Goal: Task Accomplishment & Management: Complete application form

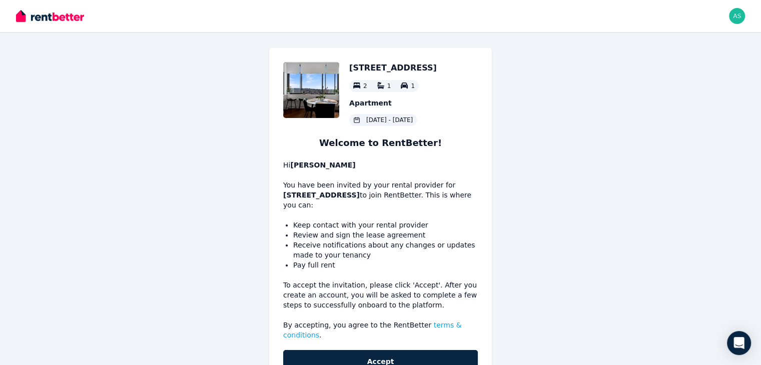
scroll to position [30, 0]
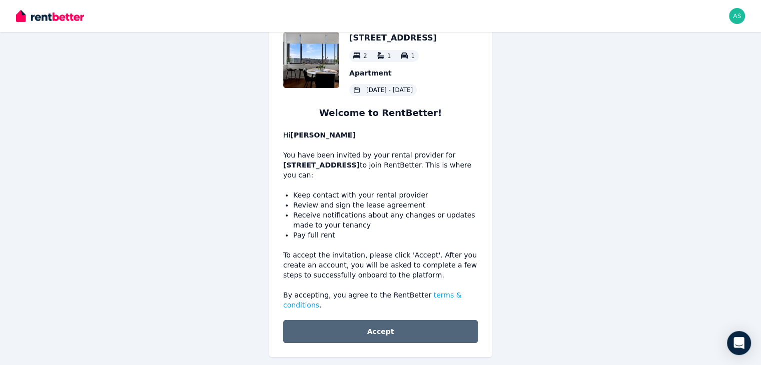
click at [355, 321] on button "Accept" at bounding box center [380, 331] width 195 height 23
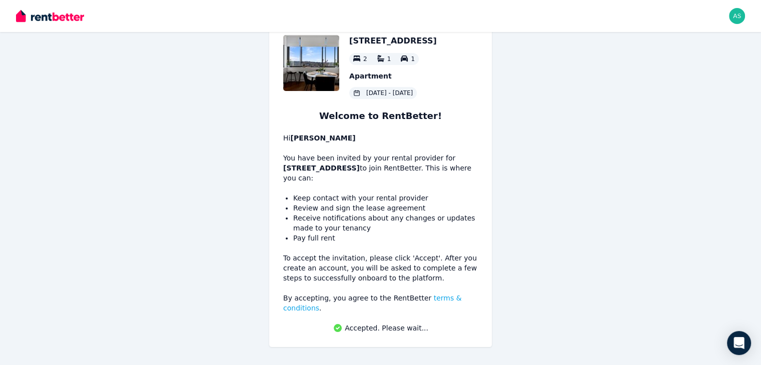
scroll to position [17, 0]
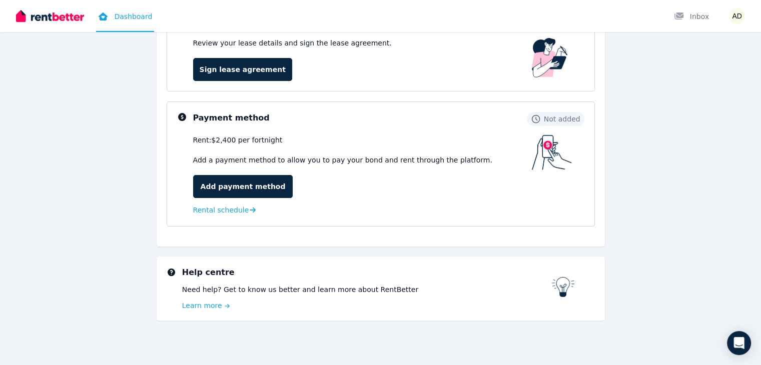
scroll to position [178, 0]
click at [233, 211] on span "Rental schedule" at bounding box center [221, 210] width 56 height 10
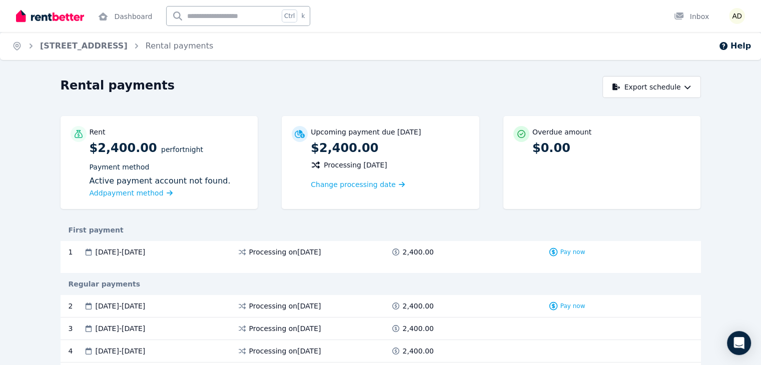
click at [412, 93] on div "Rental payments" at bounding box center [329, 87] width 536 height 19
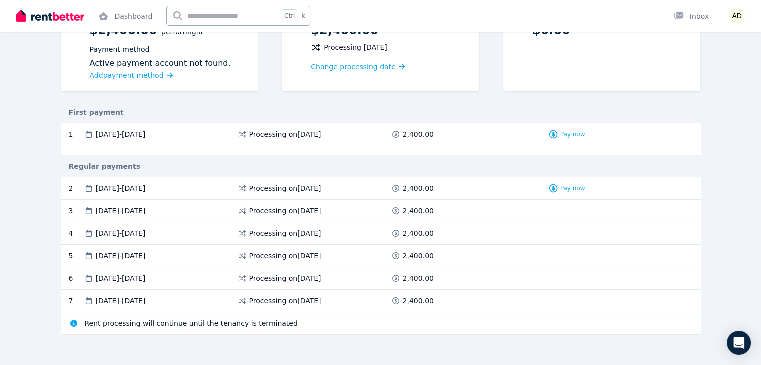
scroll to position [118, 0]
click at [327, 103] on div "First payment" at bounding box center [381, 112] width 640 height 22
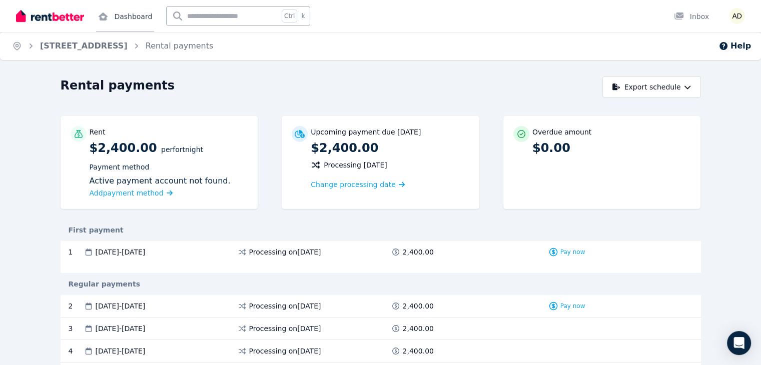
click at [114, 15] on link "Dashboard" at bounding box center [125, 16] width 58 height 32
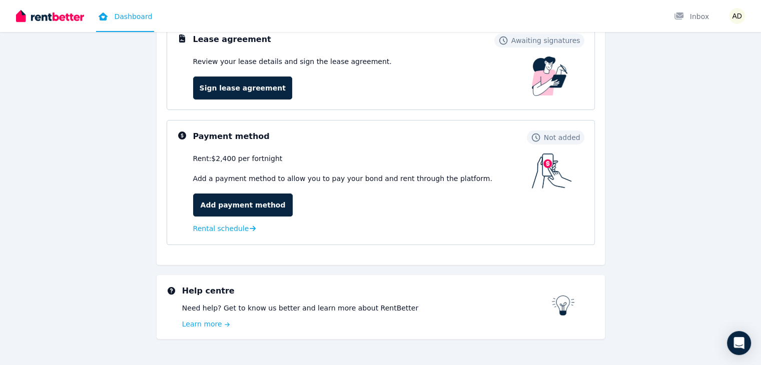
scroll to position [178, 0]
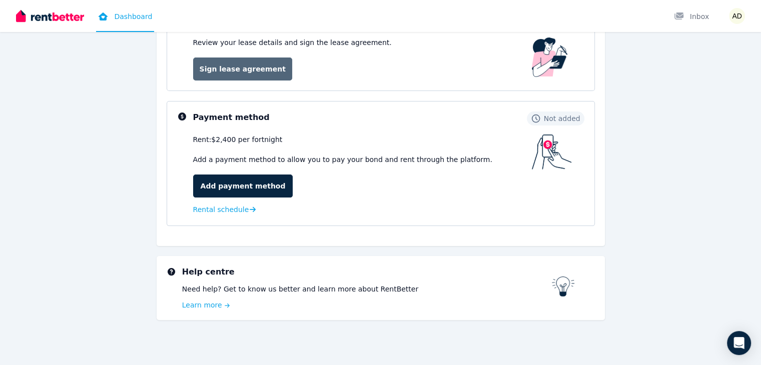
click at [274, 71] on link "Sign lease agreement" at bounding box center [242, 69] width 99 height 23
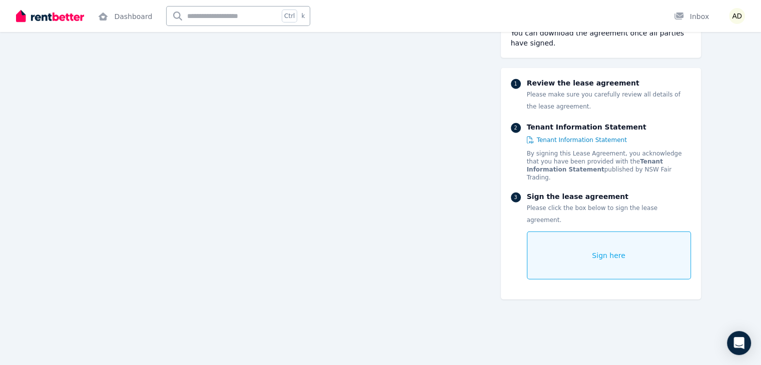
scroll to position [2778, 0]
